Goal: Navigation & Orientation: Find specific page/section

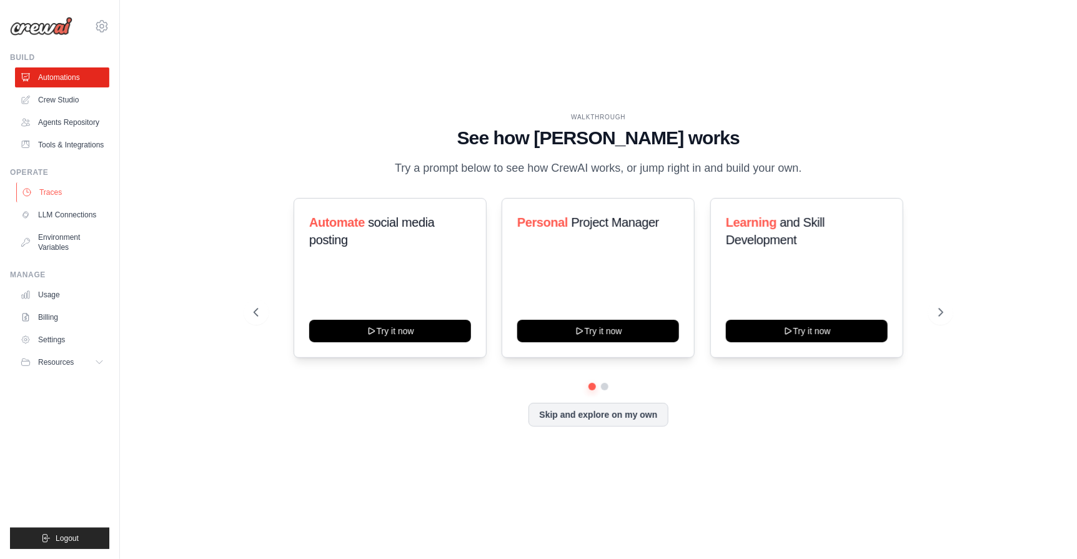
click at [83, 189] on link "Traces" at bounding box center [63, 192] width 94 height 20
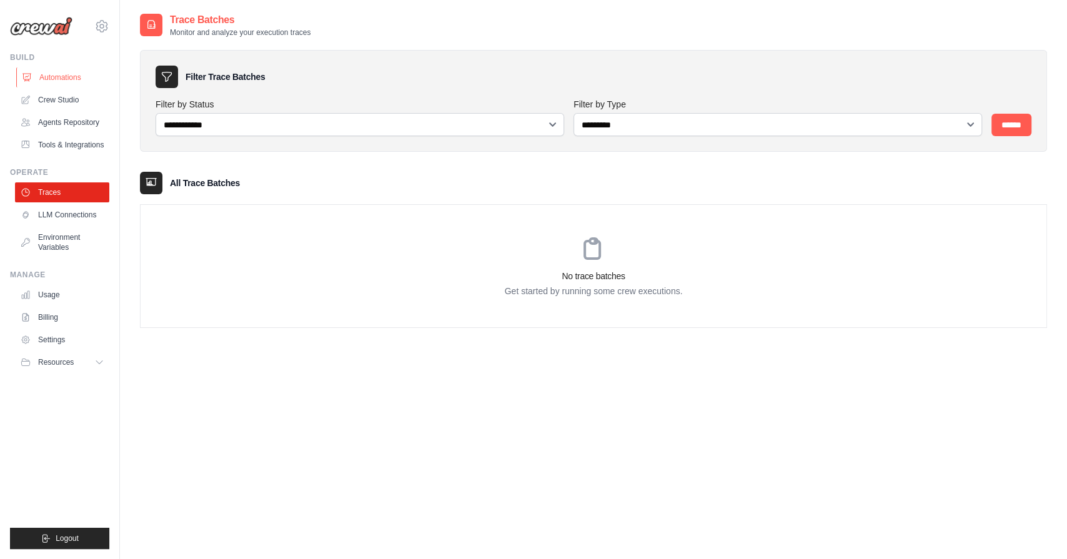
click at [71, 78] on link "Automations" at bounding box center [63, 77] width 94 height 20
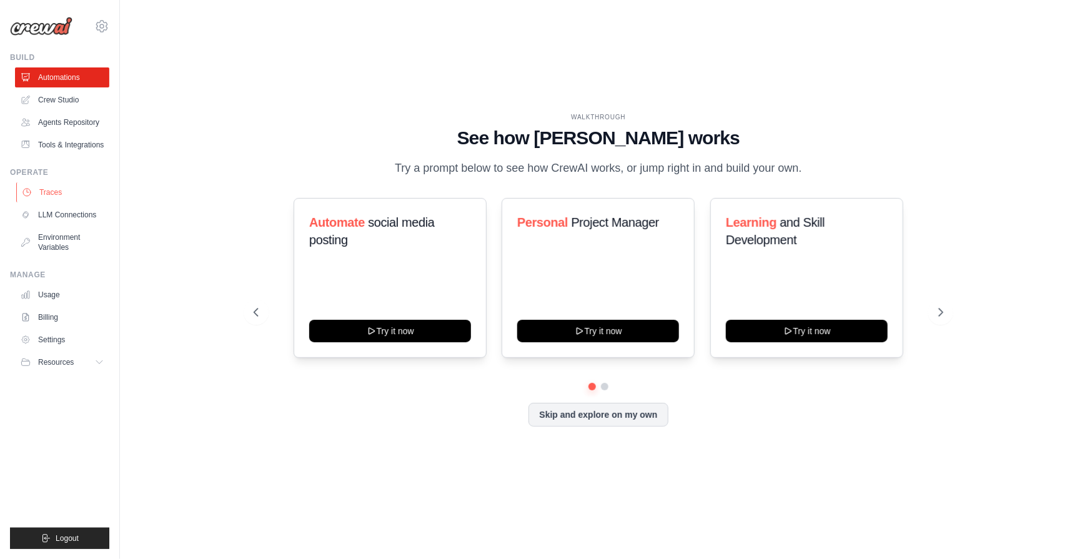
click at [52, 188] on link "Traces" at bounding box center [63, 192] width 94 height 20
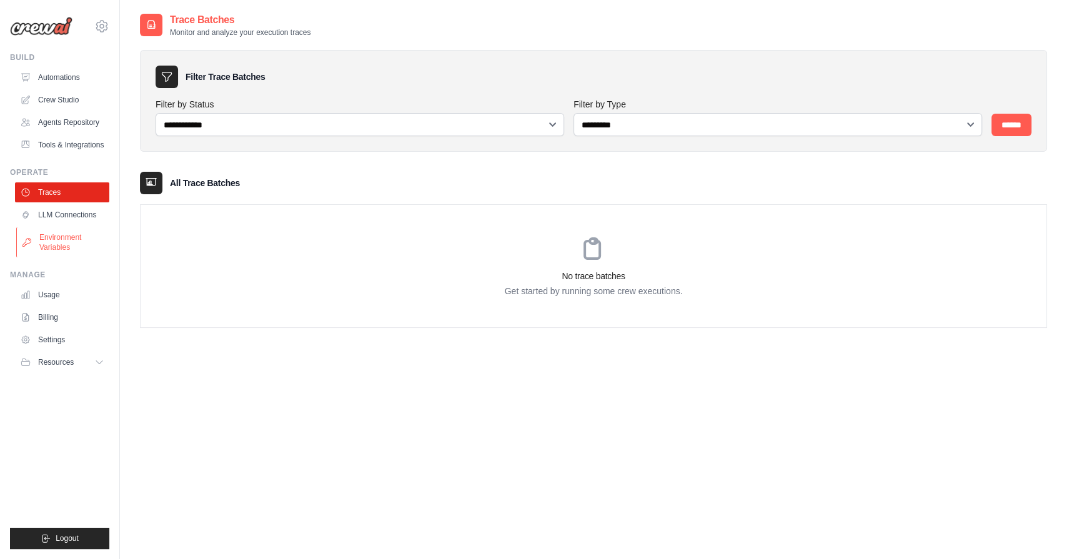
click at [76, 240] on link "Environment Variables" at bounding box center [63, 242] width 94 height 30
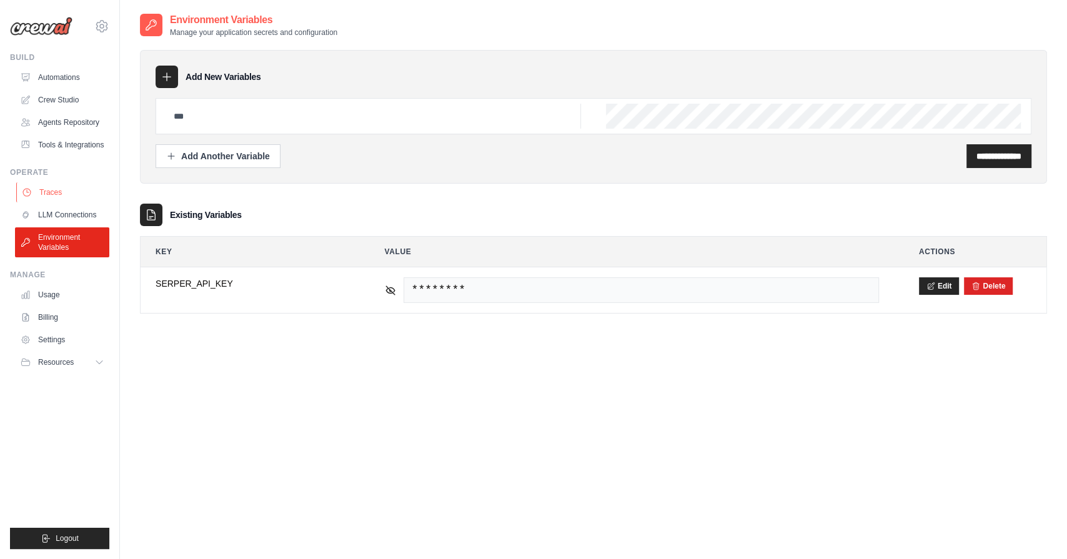
click at [51, 197] on link "Traces" at bounding box center [63, 192] width 94 height 20
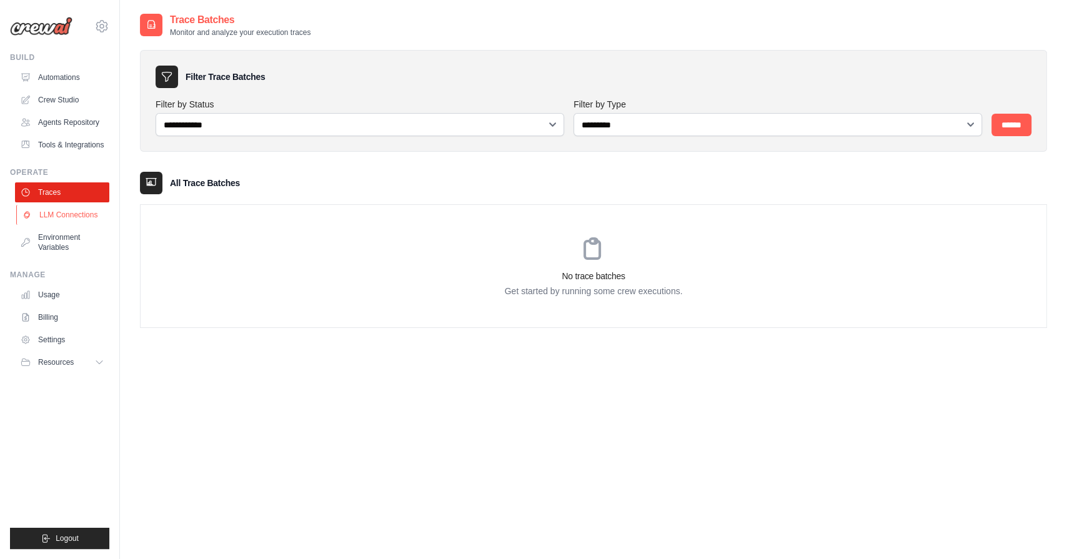
click at [68, 217] on link "LLM Connections" at bounding box center [63, 215] width 94 height 20
